Goal: Information Seeking & Learning: Learn about a topic

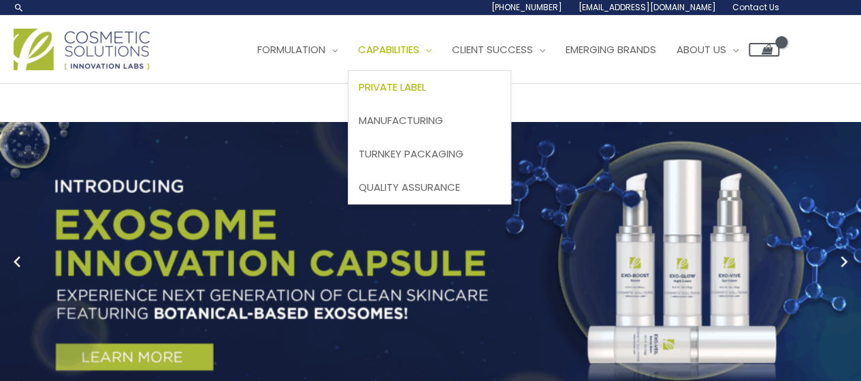
click at [359, 94] on span "Private Label" at bounding box center [392, 87] width 67 height 14
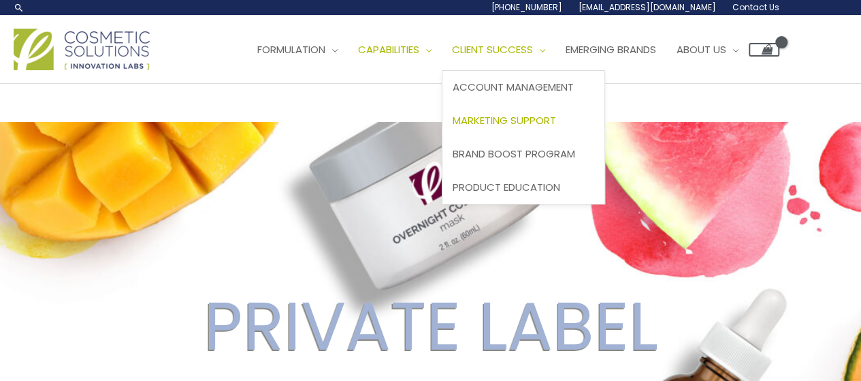
click at [453, 127] on span "Marketing Support" at bounding box center [505, 120] width 104 height 14
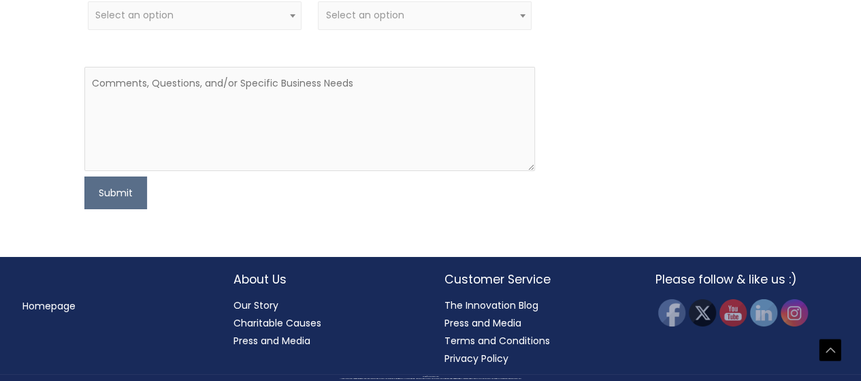
scroll to position [2791, 0]
click at [262, 338] on link "Press and Media" at bounding box center [272, 341] width 77 height 14
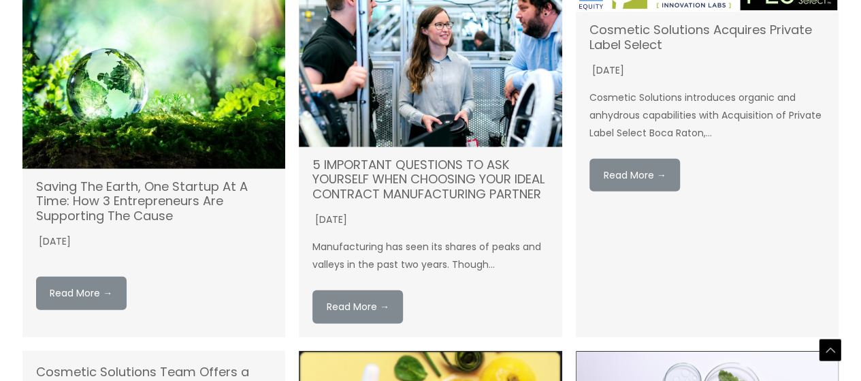
scroll to position [1703, 0]
